Goal: Transaction & Acquisition: Book appointment/travel/reservation

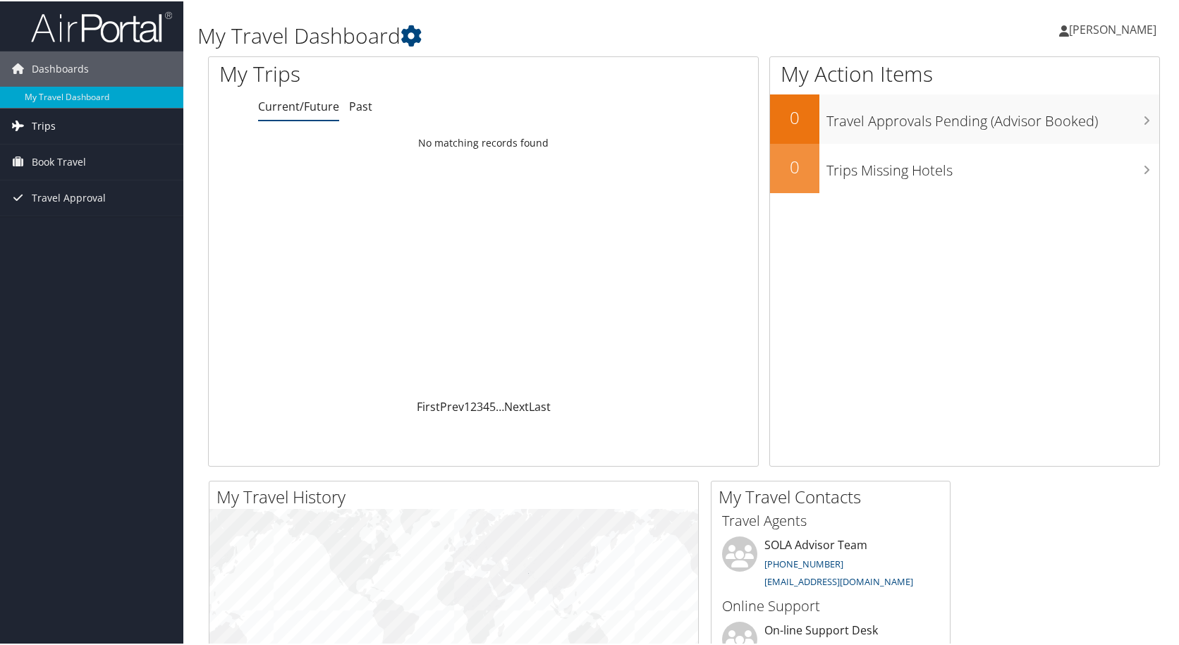
click at [32, 122] on span "Trips" at bounding box center [44, 124] width 24 height 35
click at [54, 130] on span "Trips" at bounding box center [44, 124] width 24 height 35
click at [50, 165] on span "Book Travel" at bounding box center [59, 160] width 54 height 35
click at [56, 185] on link "Approval Request (Beta)" at bounding box center [91, 188] width 183 height 21
click at [52, 118] on span "Trips" at bounding box center [44, 124] width 24 height 35
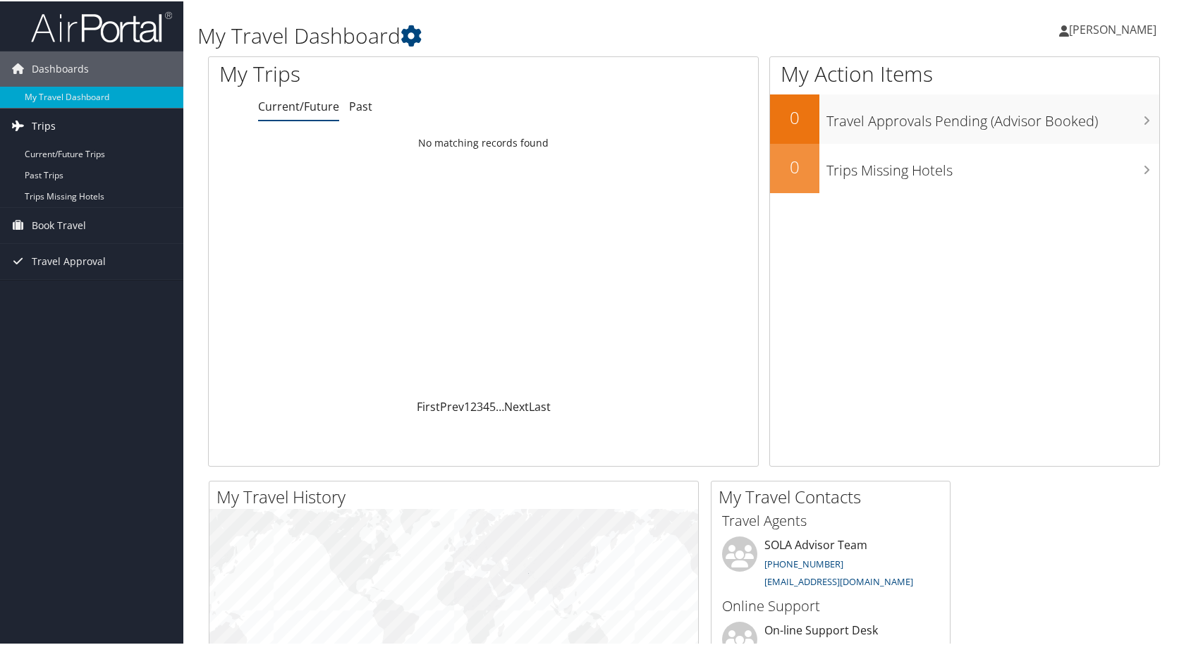
click at [52, 118] on span "Trips" at bounding box center [44, 124] width 24 height 35
click at [77, 168] on span "Book Travel" at bounding box center [59, 160] width 54 height 35
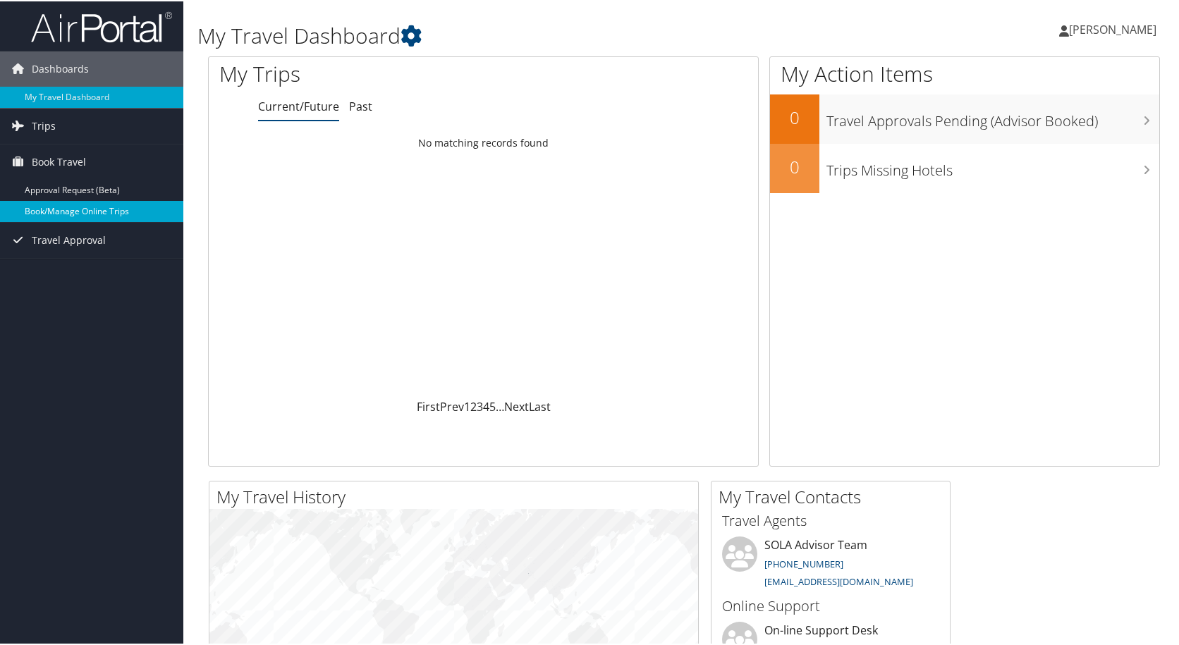
click at [84, 204] on link "Book/Manage Online Trips" at bounding box center [91, 209] width 183 height 21
